Goal: Find specific page/section: Find specific page/section

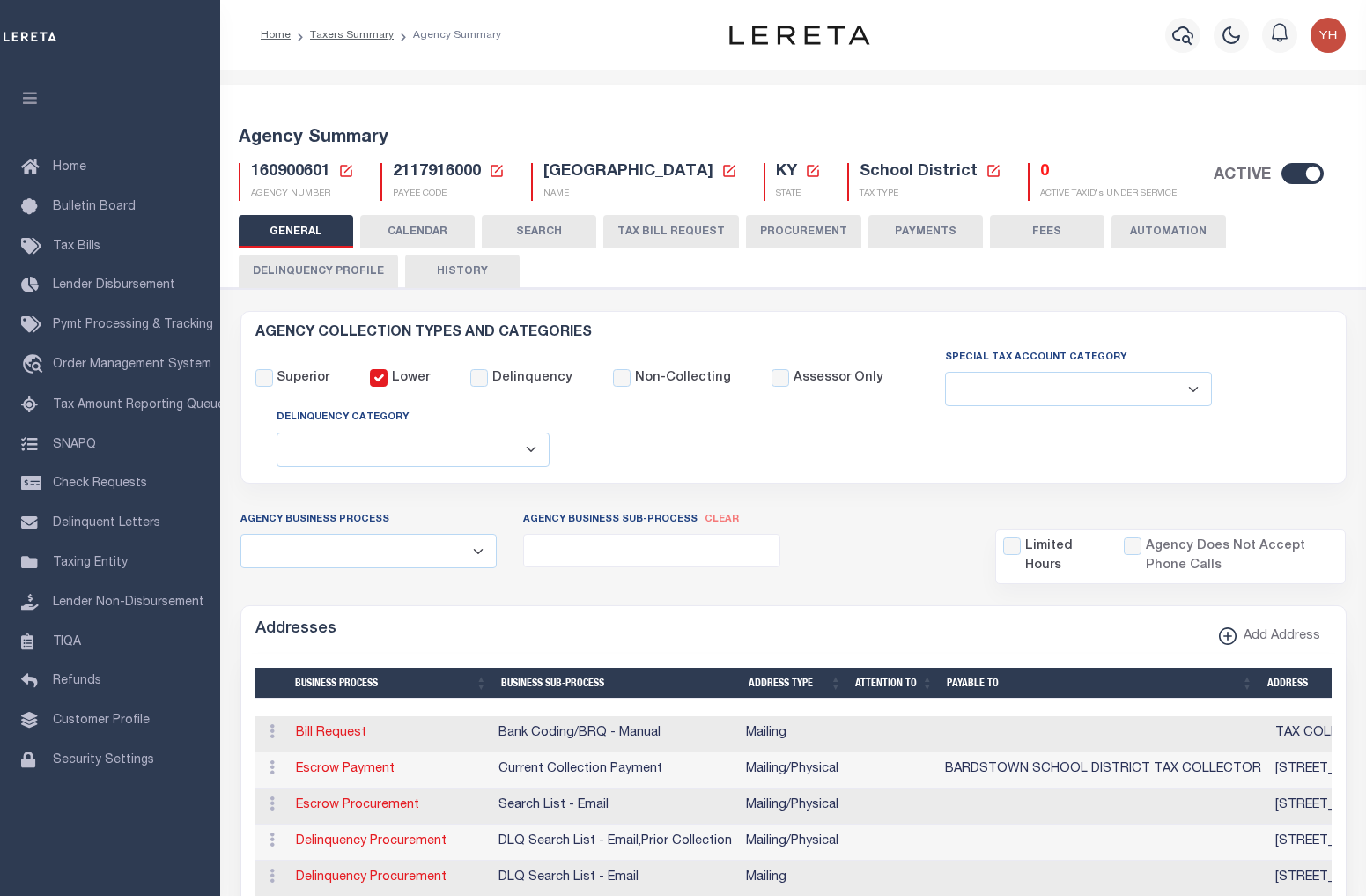
select select
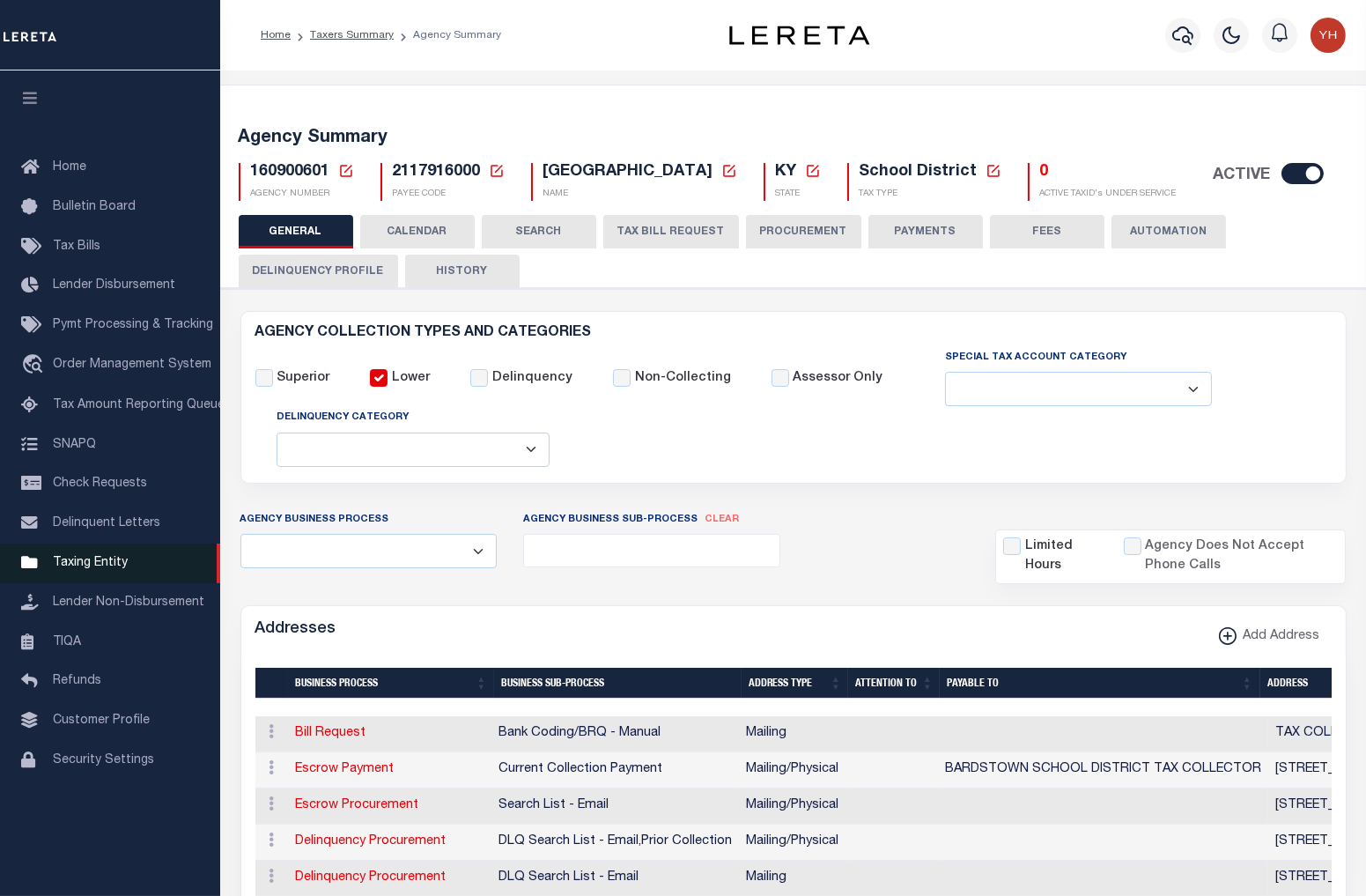
click at [88, 575] on link "Taxing Entity" at bounding box center [110, 564] width 220 height 40
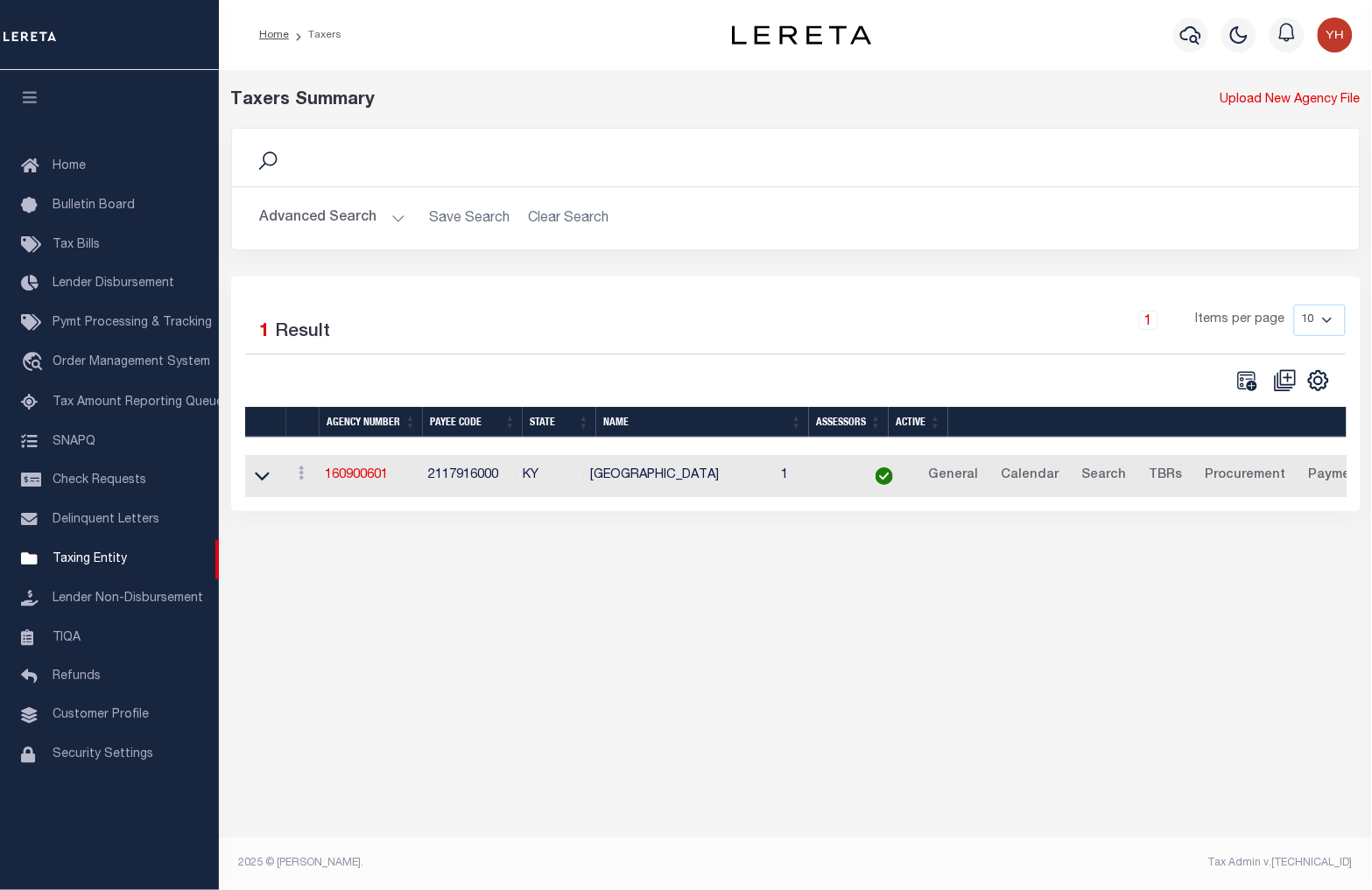
click at [284, 228] on button "Advanced Search" at bounding box center [332, 219] width 145 height 34
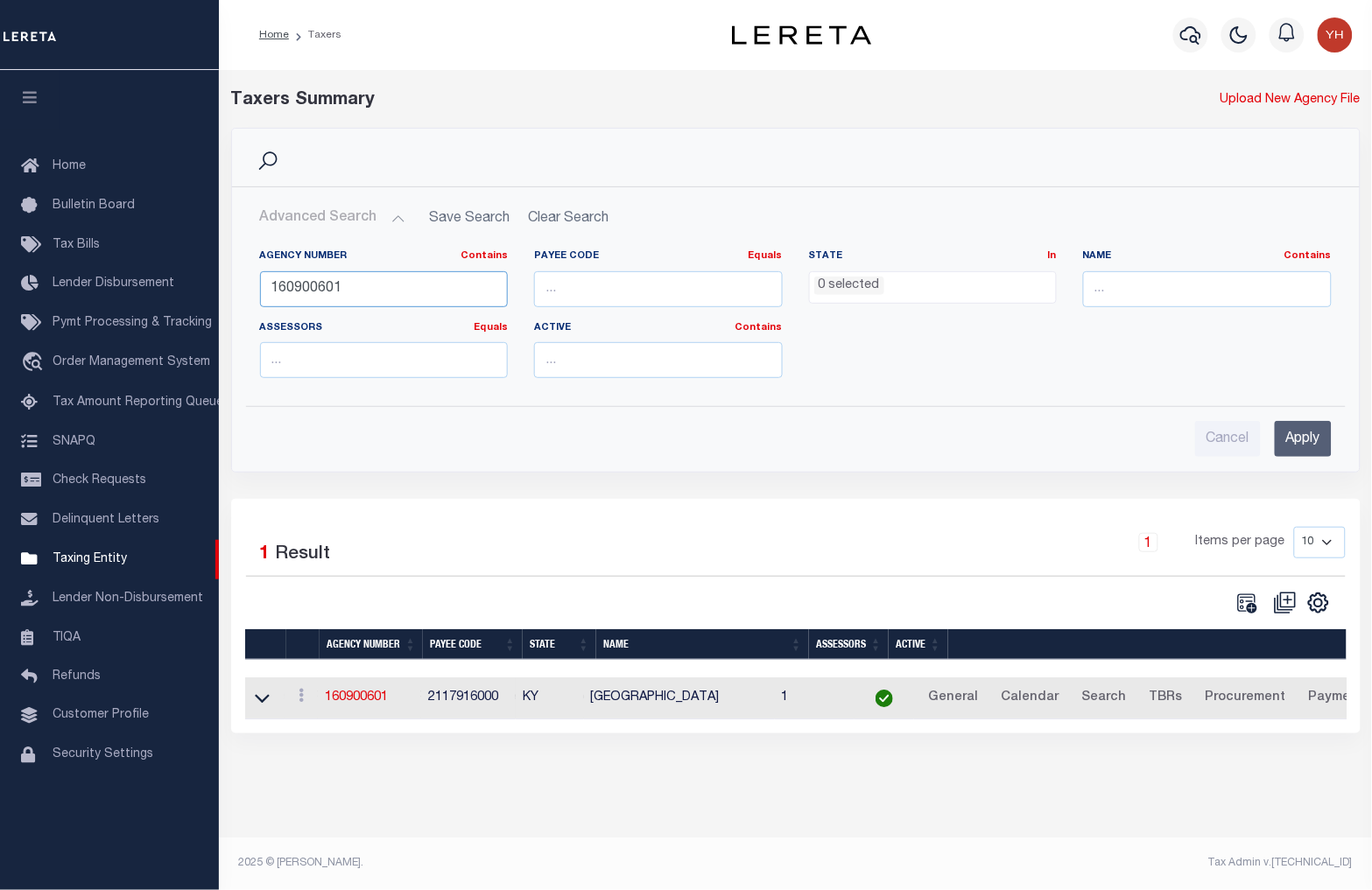
click at [304, 278] on input "160900601" at bounding box center [384, 289] width 248 height 36
type input "241050000"
click at [1302, 429] on input "Apply" at bounding box center [1303, 439] width 57 height 36
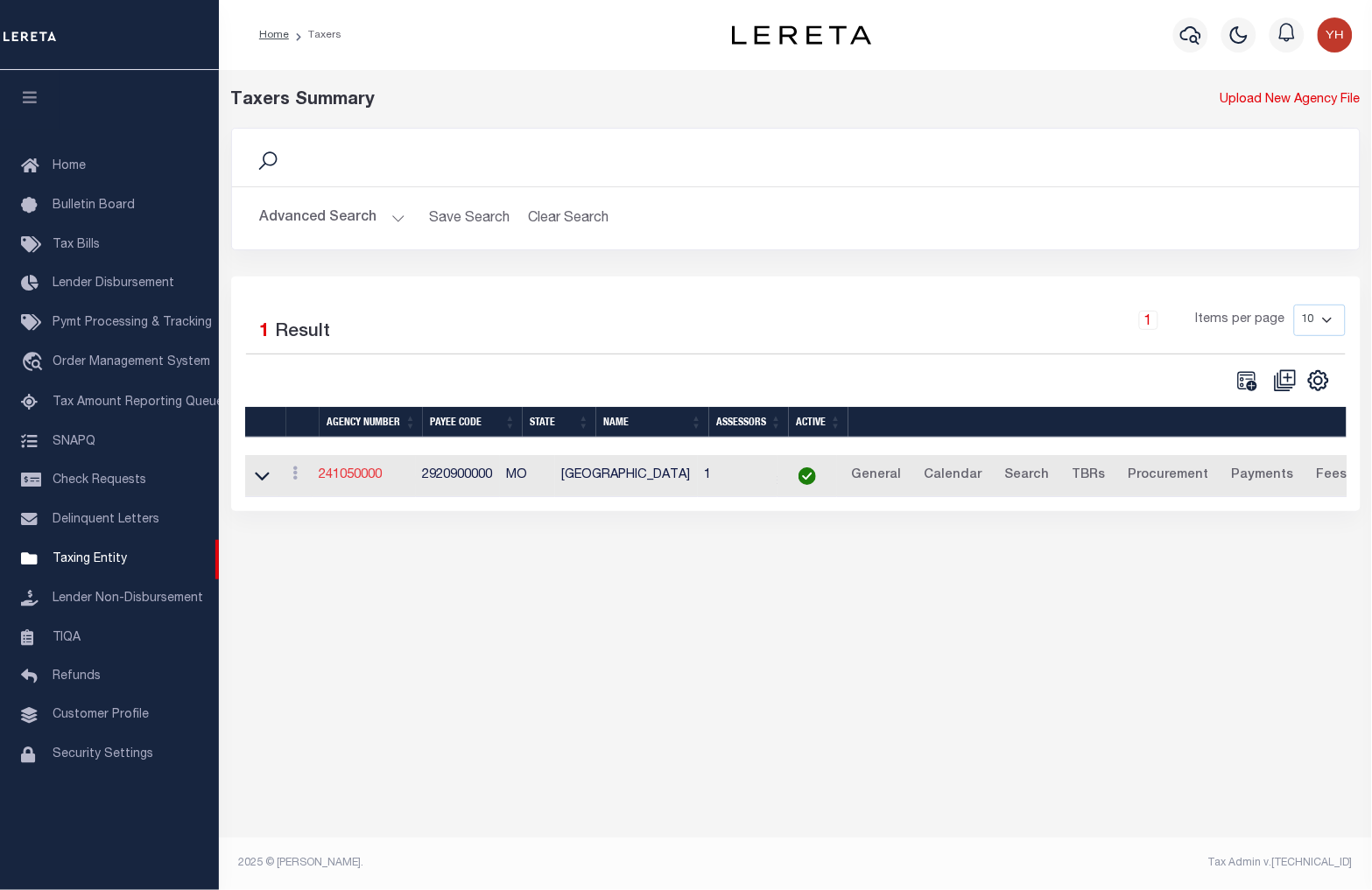
click at [376, 478] on link "241050000" at bounding box center [351, 475] width 63 height 13
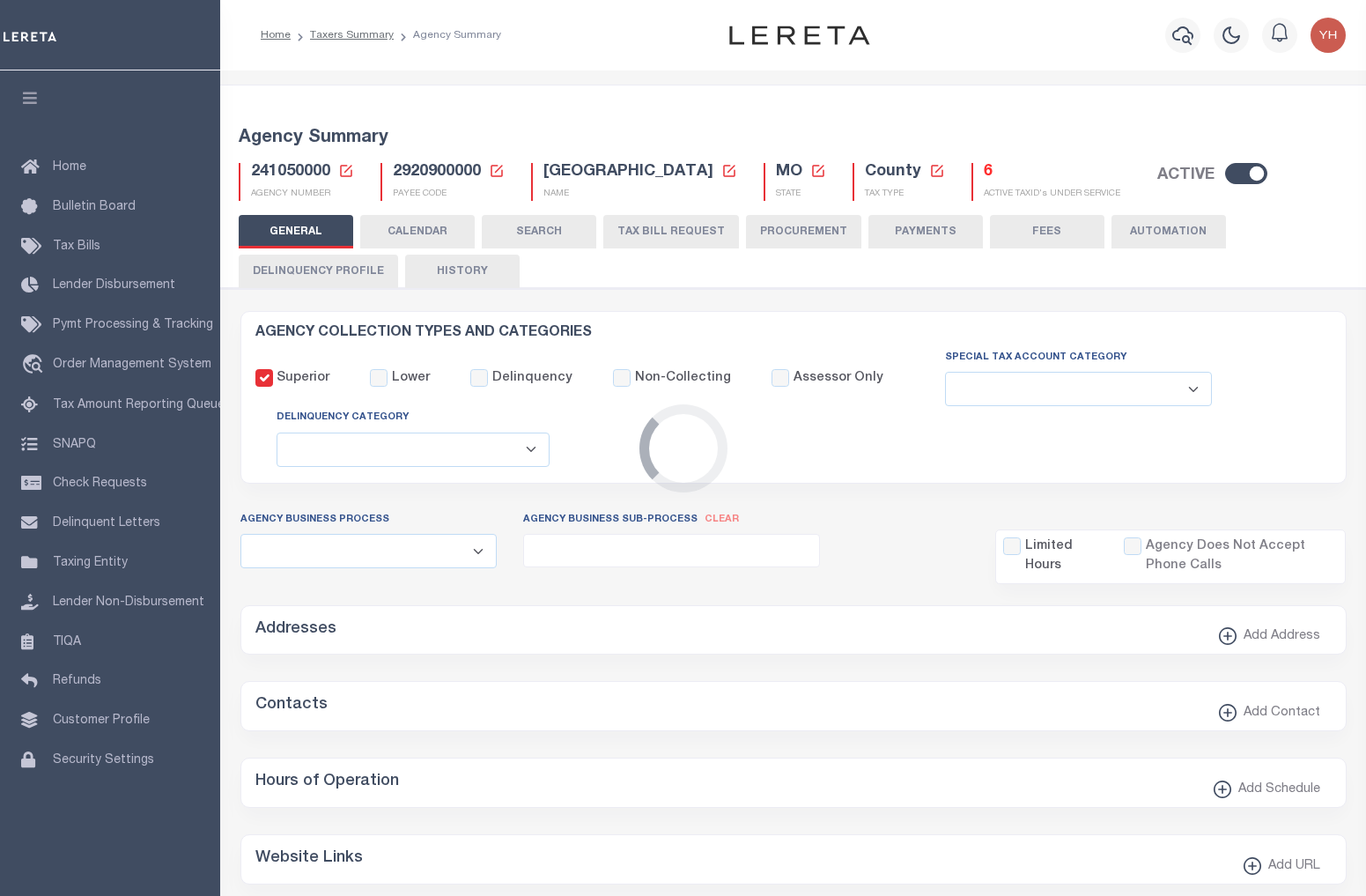
select select
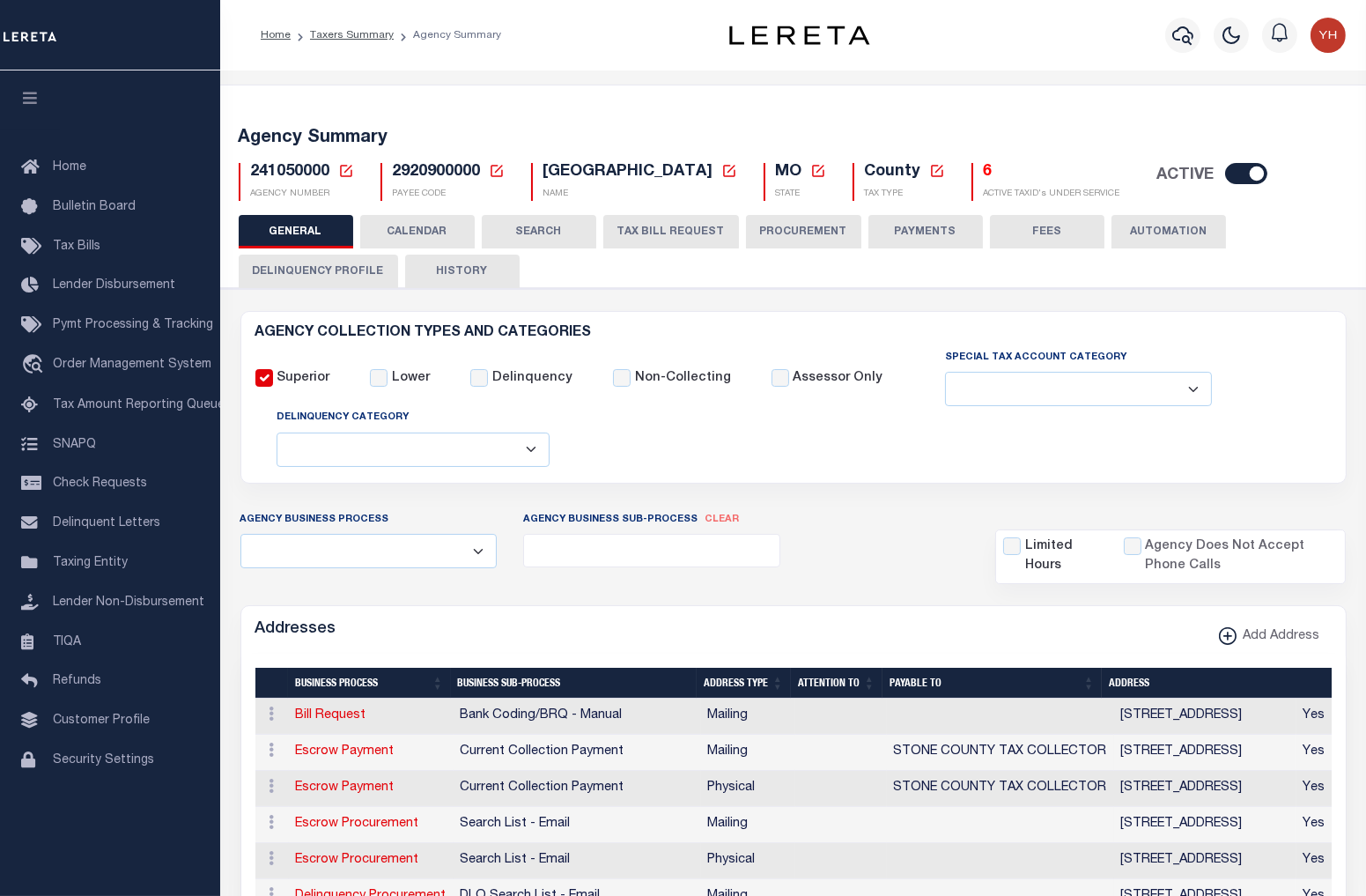
click at [984, 171] on h5 "6" at bounding box center [1052, 172] width 137 height 19
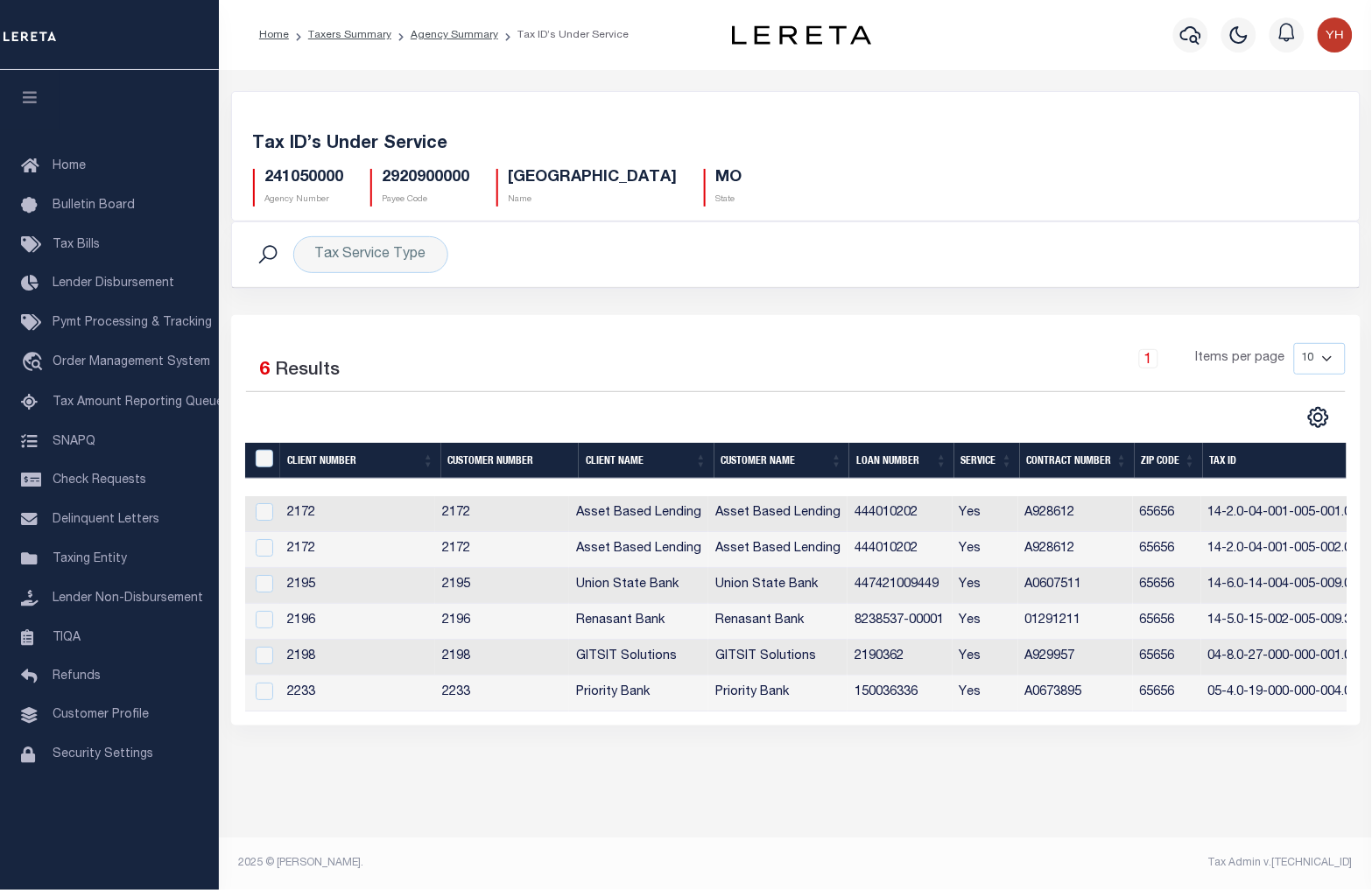
drag, startPoint x: 840, startPoint y: 723, endPoint x: 935, endPoint y: 729, distance: 95.2
click at [935, 725] on div "Selected 6 Results 1 Items per page 10 25 50 100" at bounding box center [796, 520] width 1129 height 410
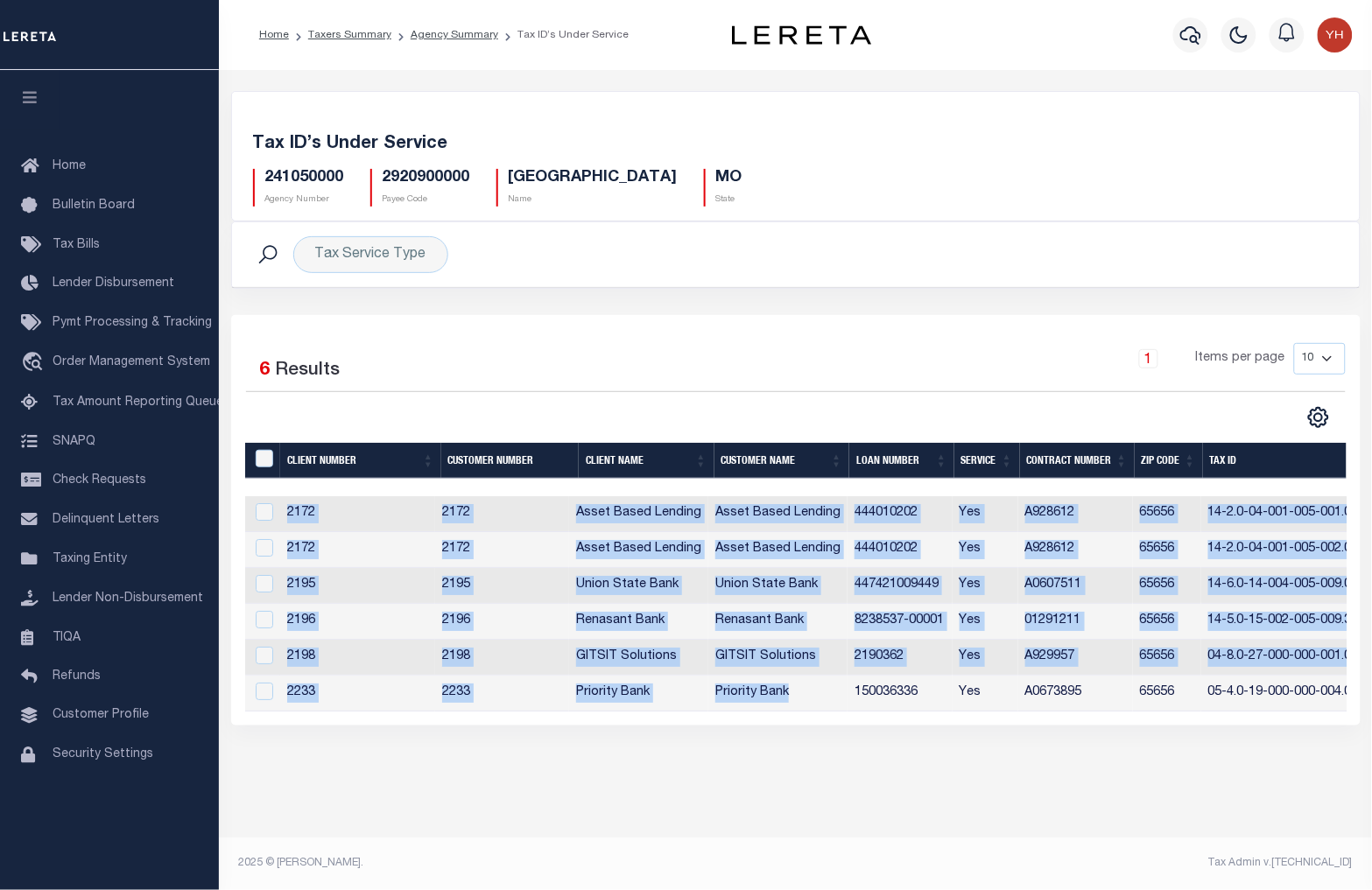
drag, startPoint x: 842, startPoint y: 712, endPoint x: 925, endPoint y: 715, distance: 83.1
click at [925, 711] on div "Client Number Customer Number Client Name Customer Name Loan Number Service Con…" at bounding box center [795, 603] width 1101 height 214
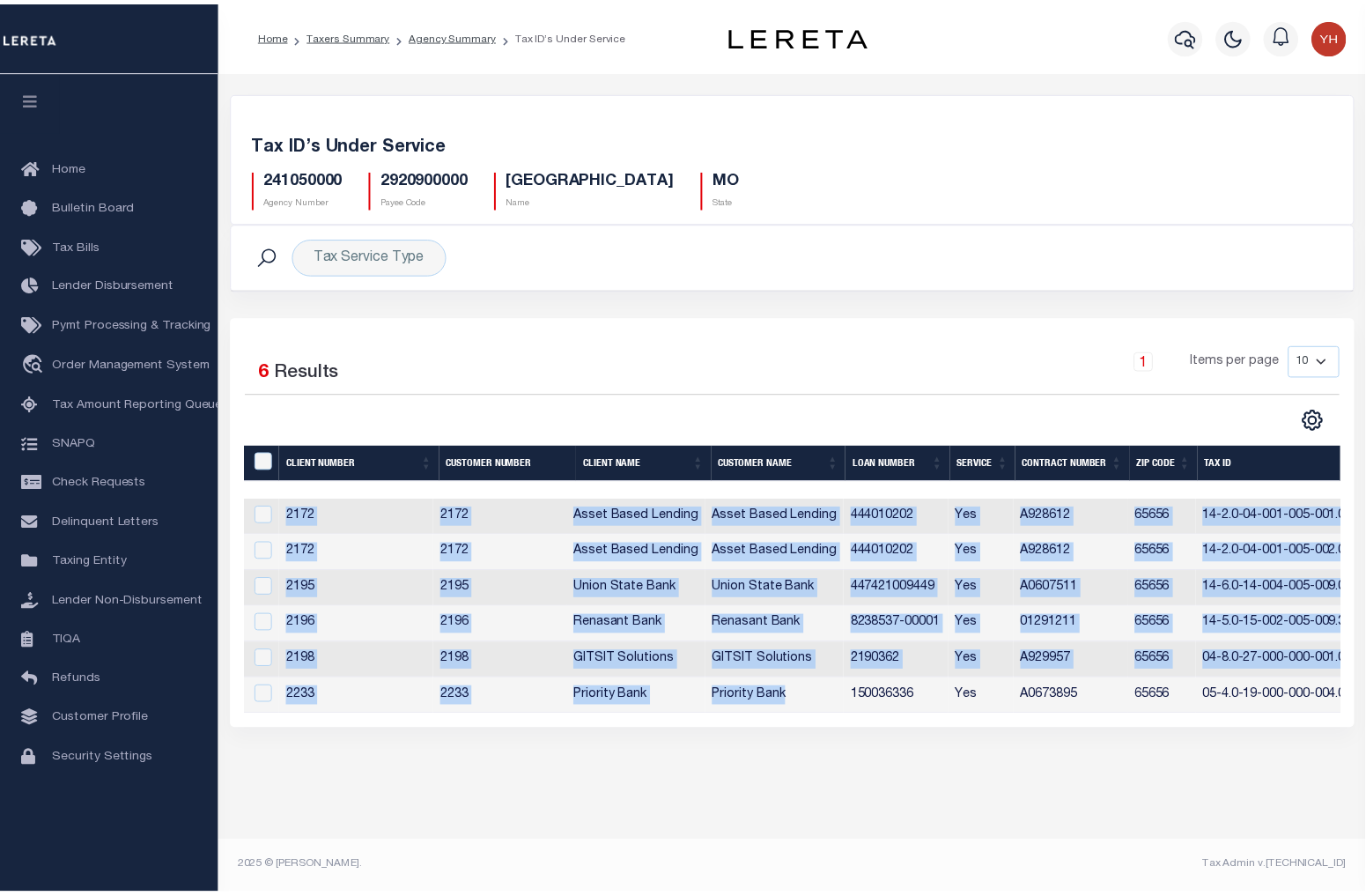
scroll to position [0, 884]
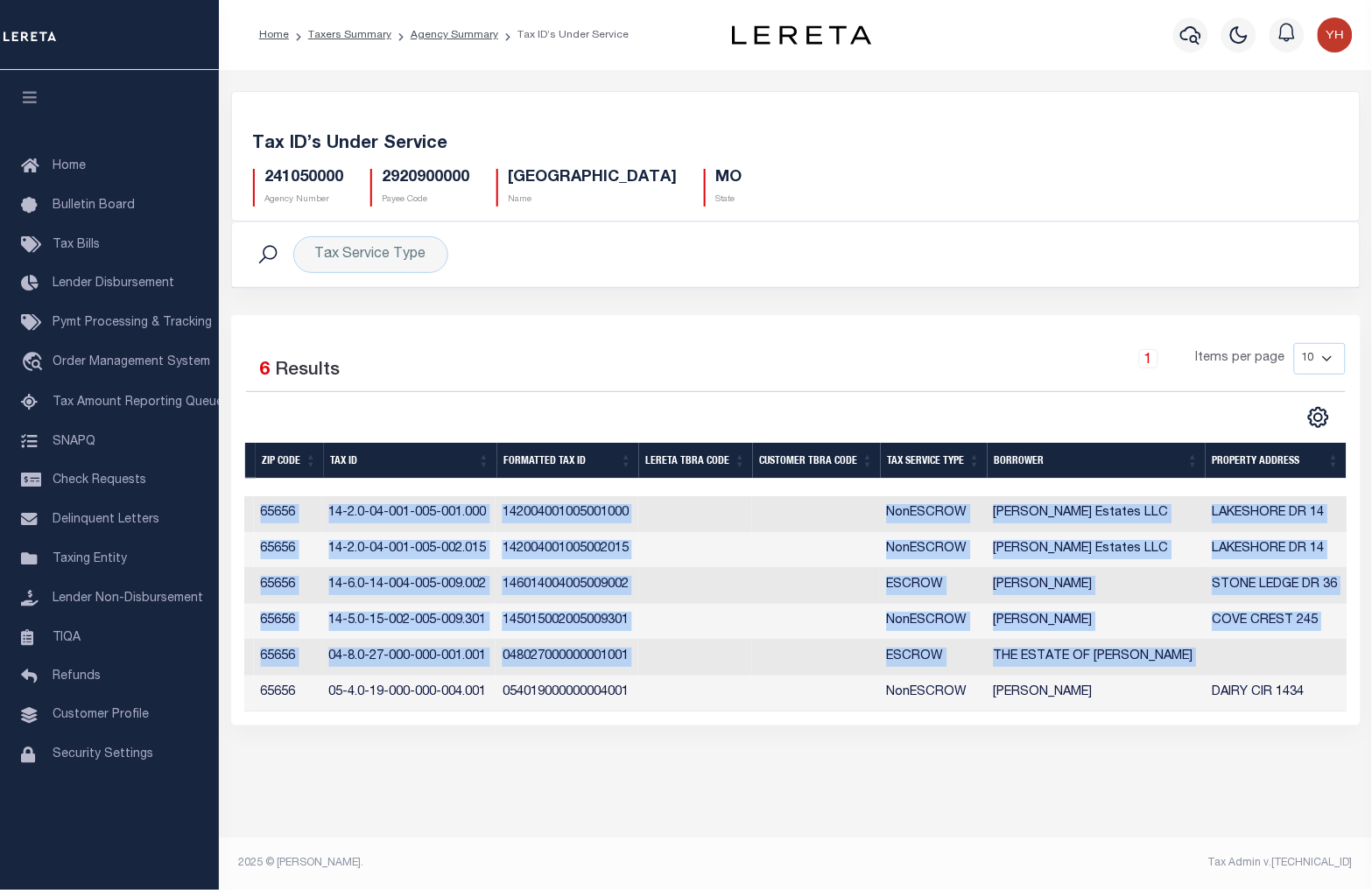
click at [867, 597] on td at bounding box center [816, 586] width 128 height 36
checkbox input "true"
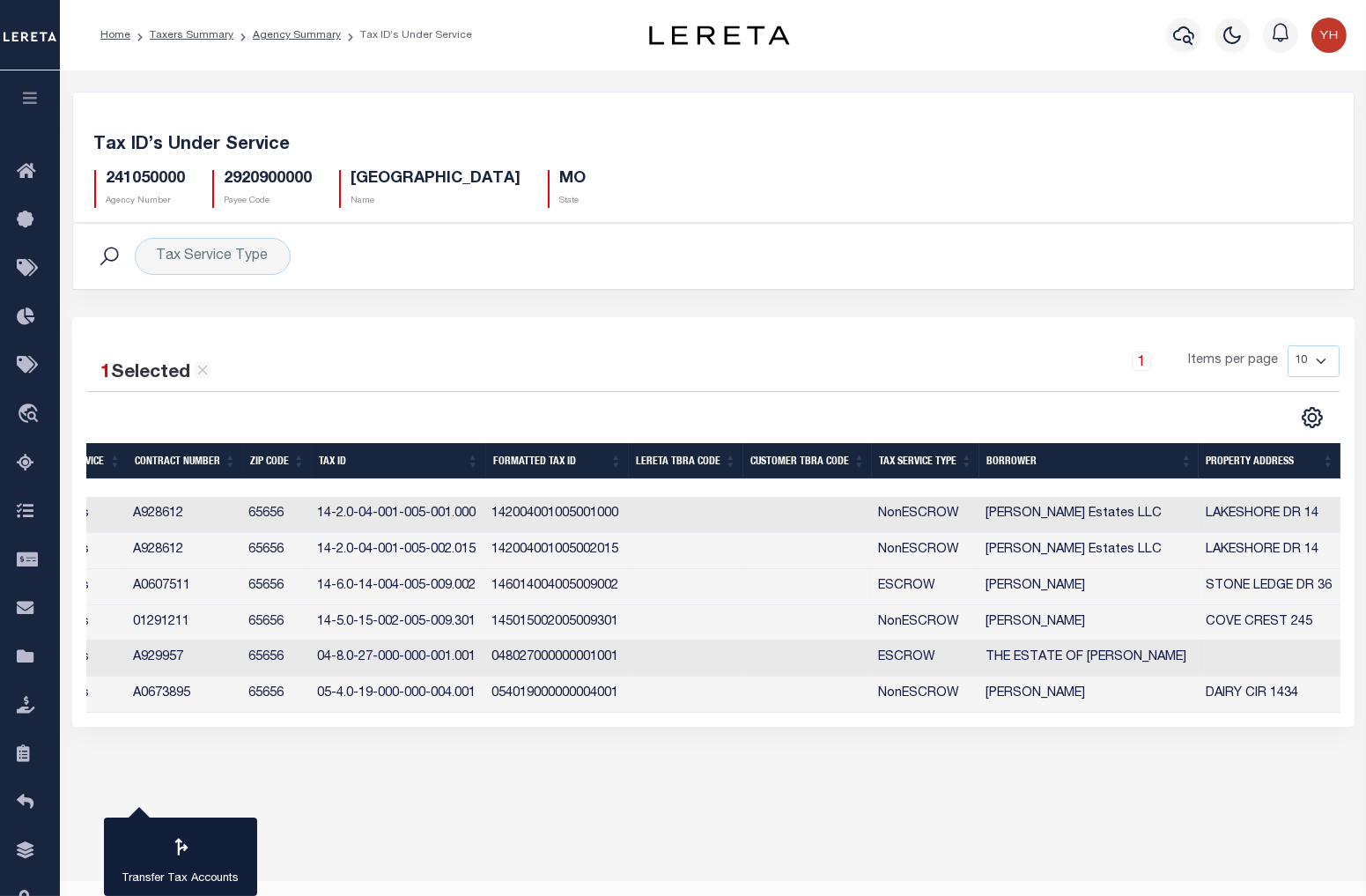
scroll to position [0, 738]
click at [945, 462] on th "Tax Service Type" at bounding box center [926, 461] width 108 height 36
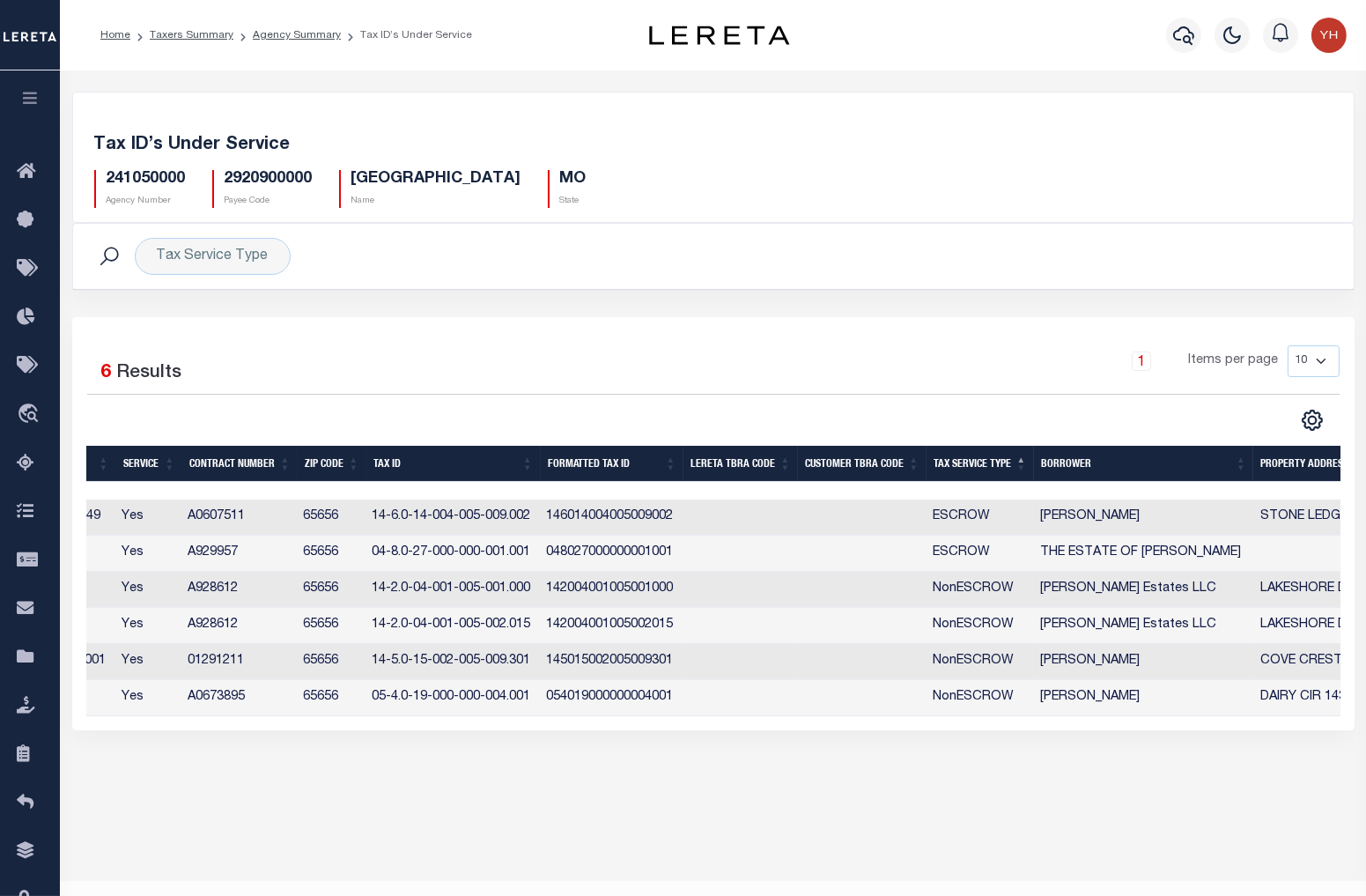
scroll to position [0, 0]
